Goal: Task Accomplishment & Management: Complete application form

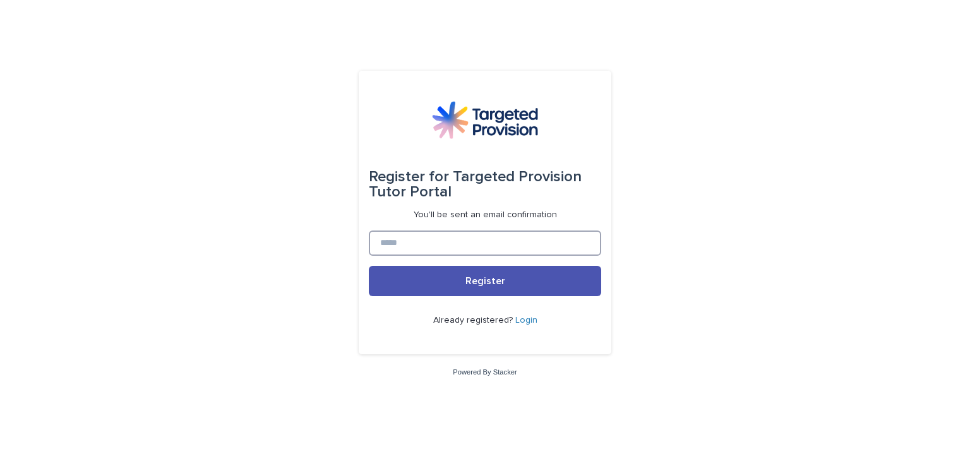
click at [441, 249] on input at bounding box center [485, 243] width 232 height 25
type input "**********"
click at [522, 320] on link "Login" at bounding box center [526, 320] width 22 height 9
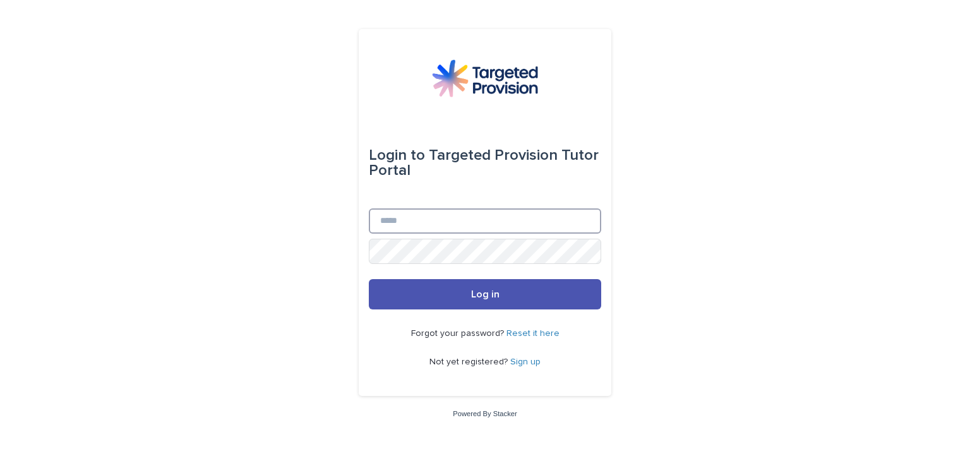
type input "**********"
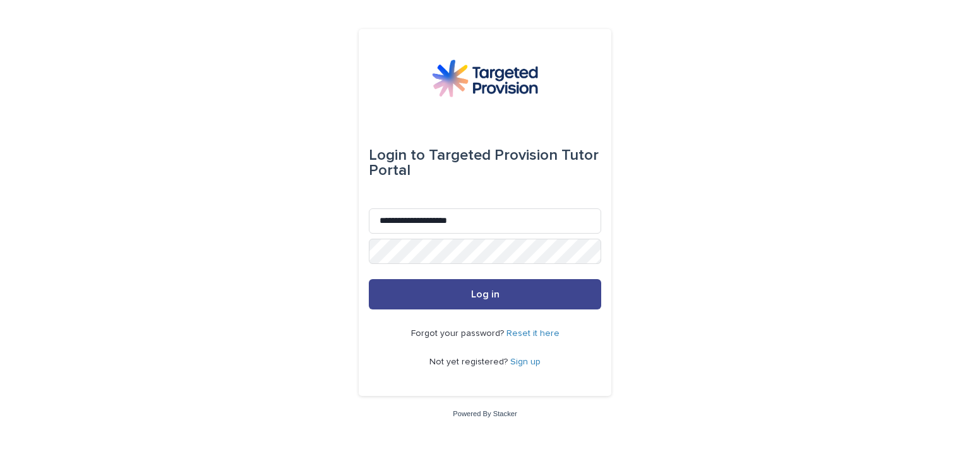
click at [504, 297] on button "Log in" at bounding box center [485, 294] width 232 height 30
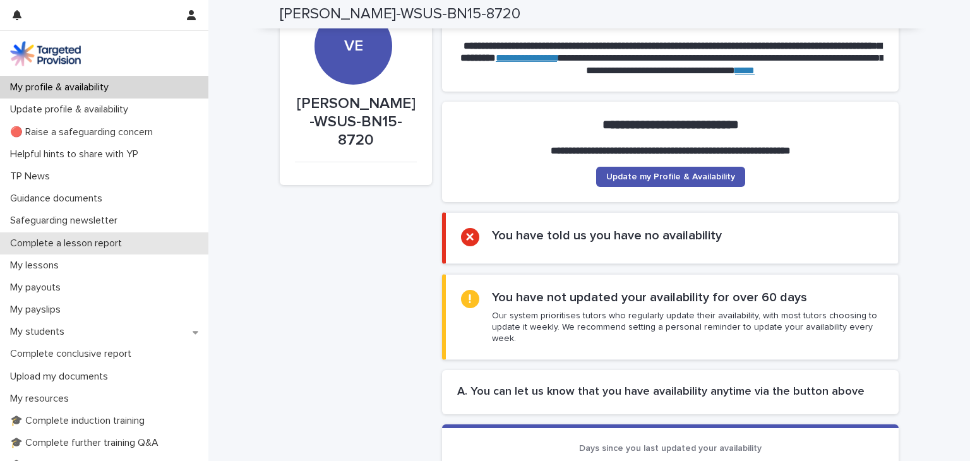
click at [87, 246] on p "Complete a lesson report" at bounding box center [68, 243] width 127 height 12
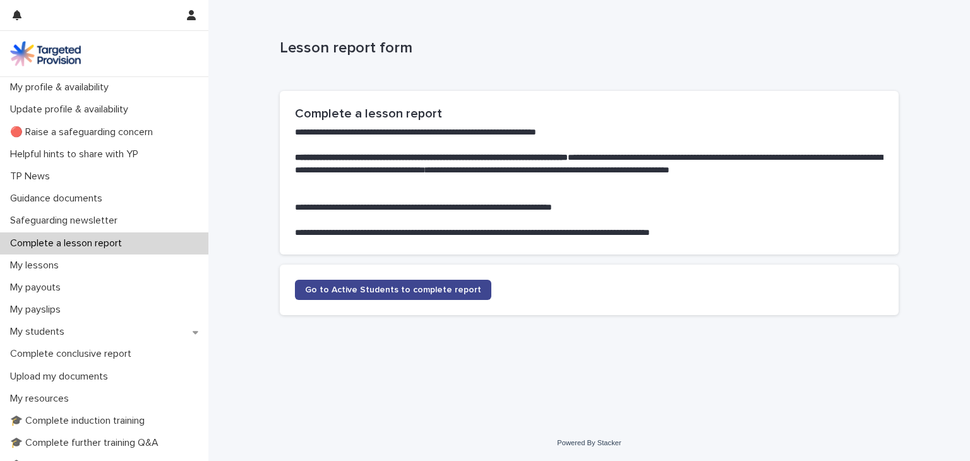
click at [353, 297] on link "Go to Active Students to complete report" at bounding box center [393, 290] width 196 height 20
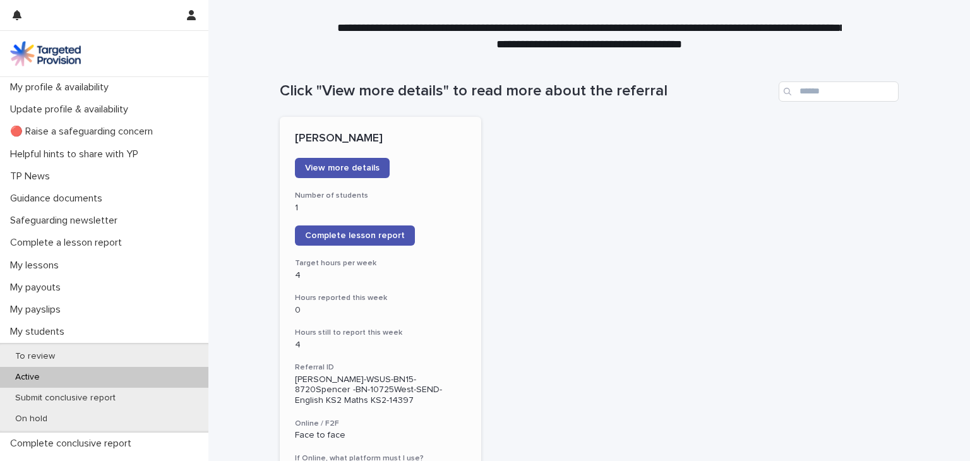
scroll to position [91, 0]
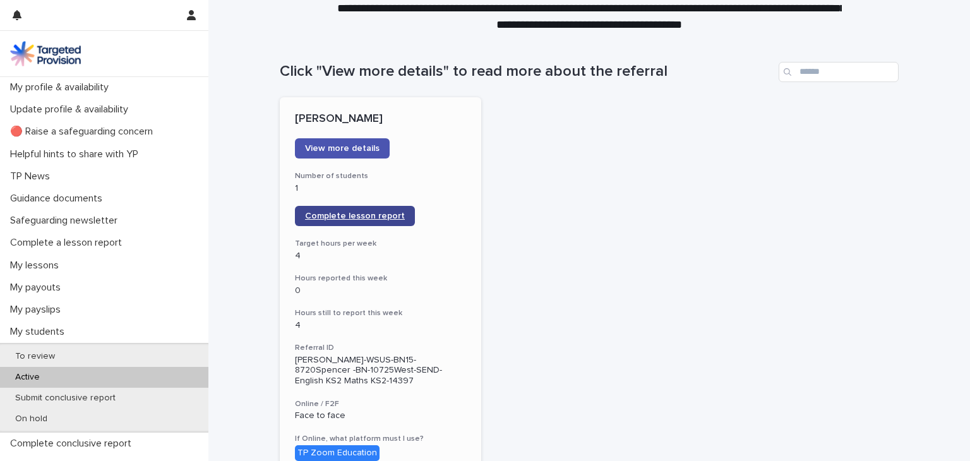
click at [361, 218] on span "Complete lesson report" at bounding box center [355, 216] width 100 height 9
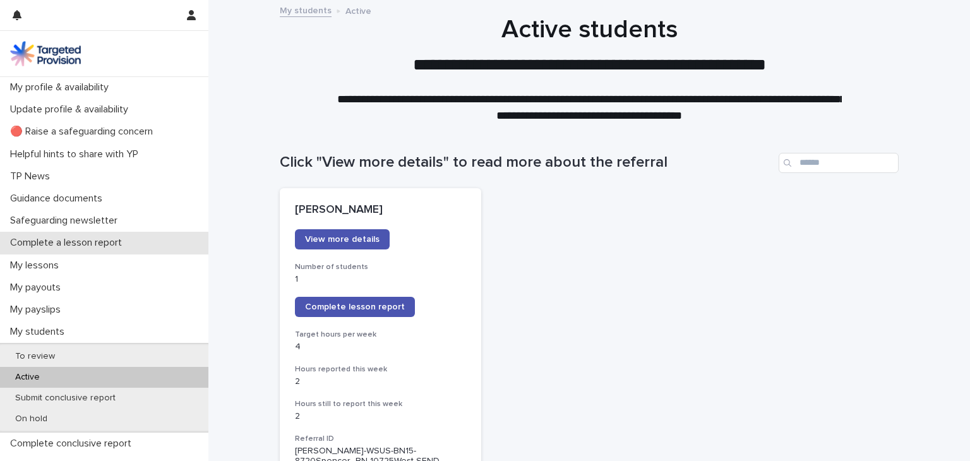
click at [98, 247] on p "Complete a lesson report" at bounding box center [68, 243] width 127 height 12
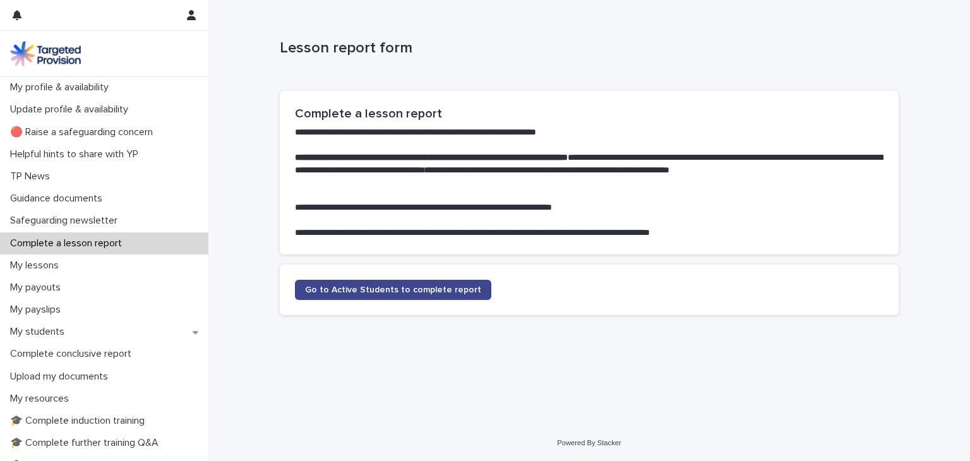
click at [348, 292] on span "Go to Active Students to complete report" at bounding box center [393, 289] width 176 height 9
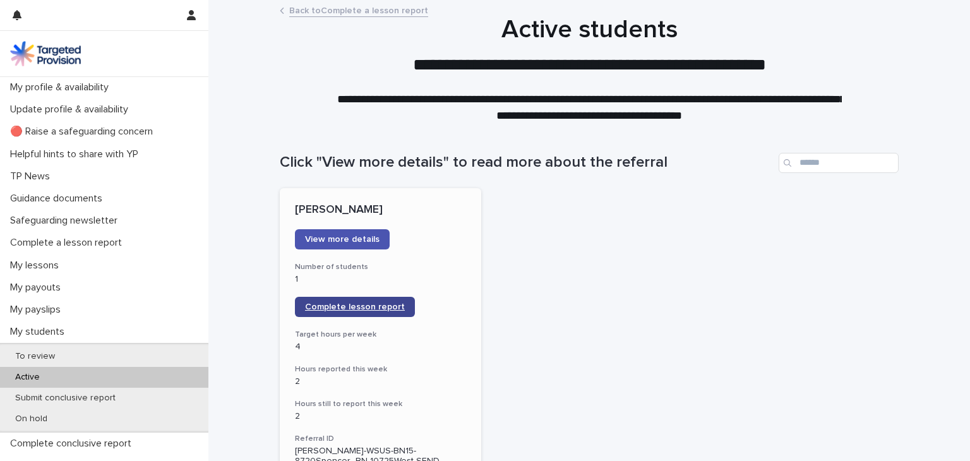
click at [339, 309] on span "Complete lesson report" at bounding box center [355, 307] width 100 height 9
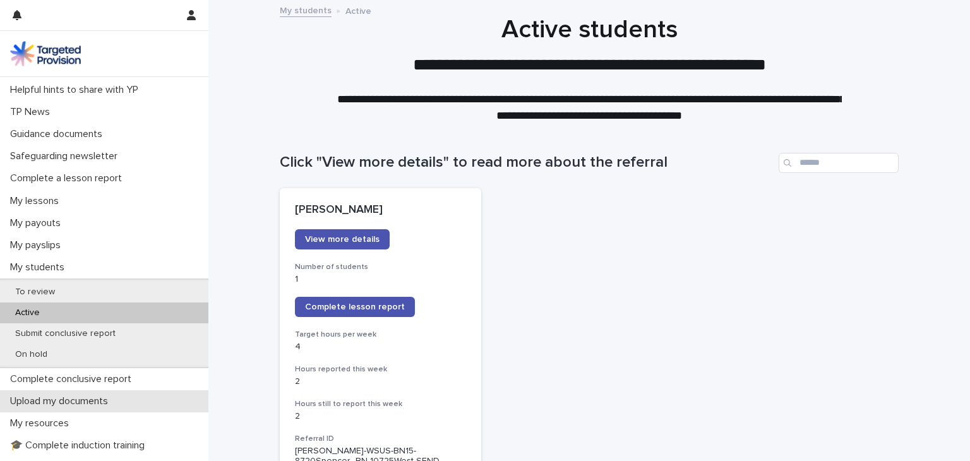
scroll to position [75, 0]
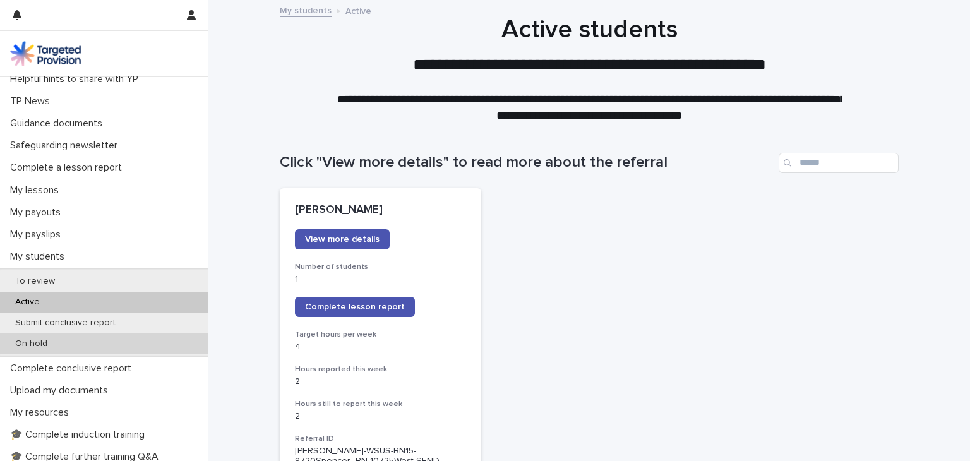
click at [106, 344] on div "On hold" at bounding box center [104, 343] width 208 height 21
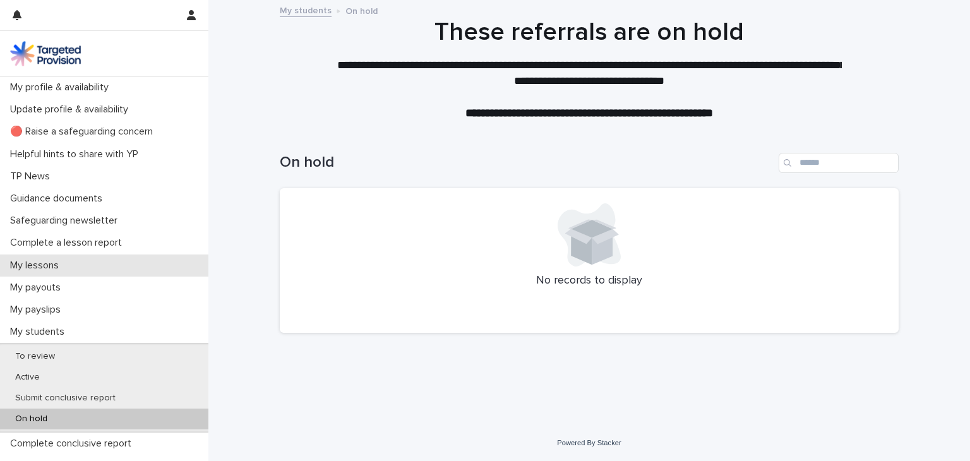
click at [62, 272] on div "My lessons" at bounding box center [104, 266] width 208 height 22
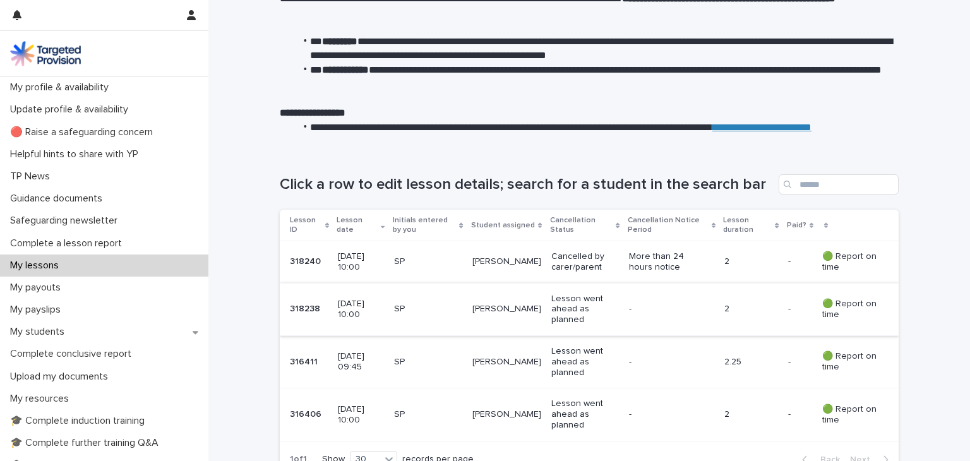
scroll to position [66, 0]
